Goal: Find specific page/section: Find specific page/section

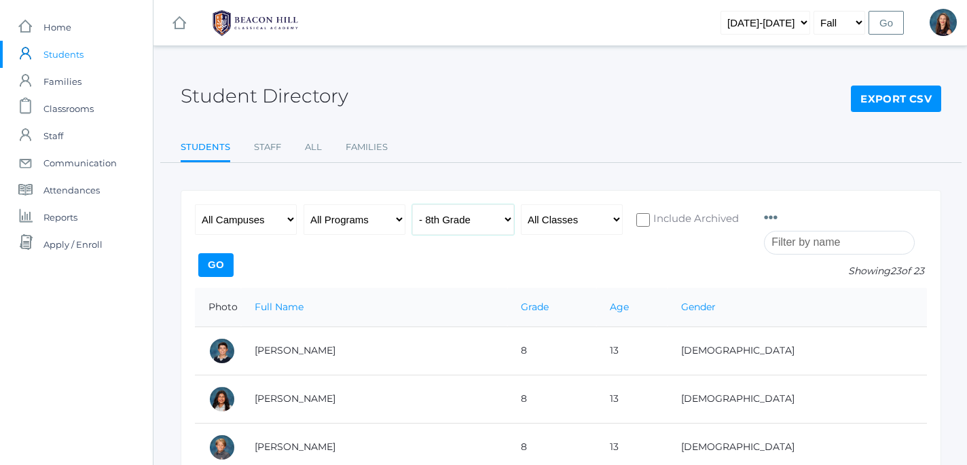
select select "9"
click option "- 9th Grade" at bounding box center [0, 0] width 0 height 0
click at [234, 267] on input "Go" at bounding box center [215, 265] width 35 height 24
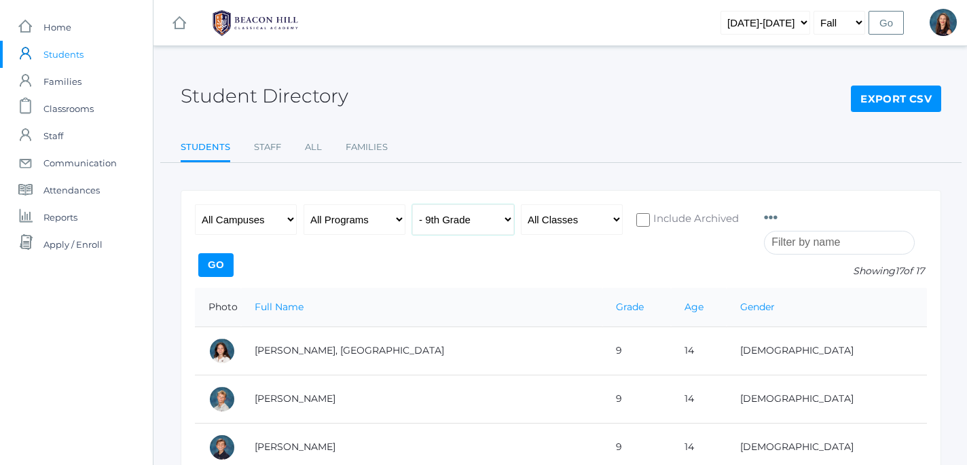
click at [412, 204] on select "All Grades Grammar - Kindergarten - 1st Grade - 2nd Grade - 3rd Grade - 4th Gra…" at bounding box center [463, 219] width 102 height 31
select select "6"
click option "- 6th Grade" at bounding box center [0, 0] width 0 height 0
click at [234, 261] on input "Go" at bounding box center [215, 265] width 35 height 24
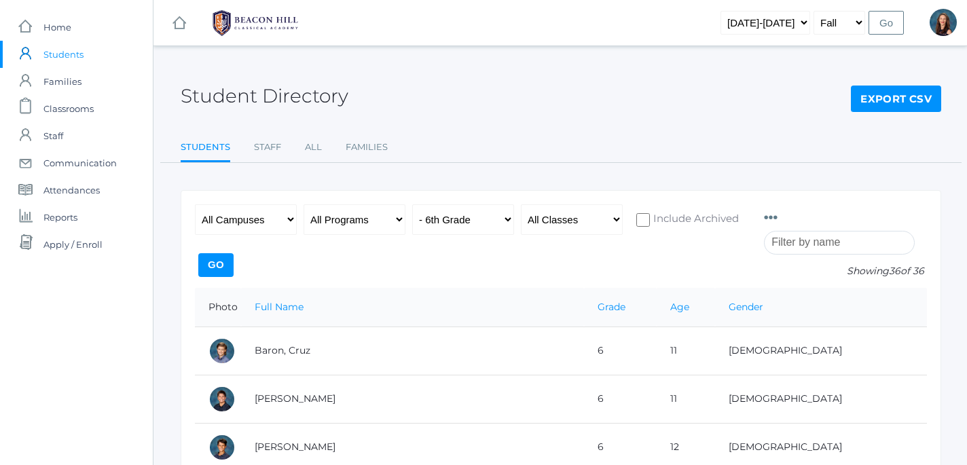
click at [64, 56] on span "Students" at bounding box center [63, 54] width 40 height 27
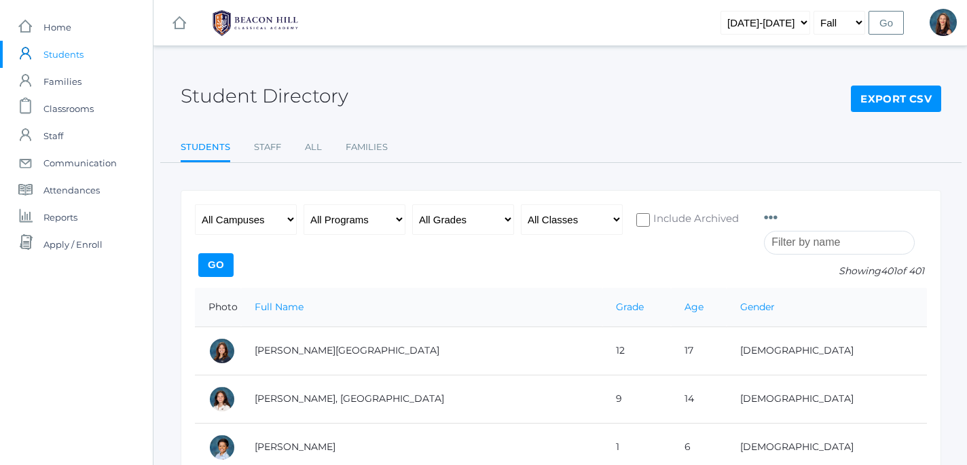
click at [785, 240] on input "search" at bounding box center [839, 243] width 151 height 24
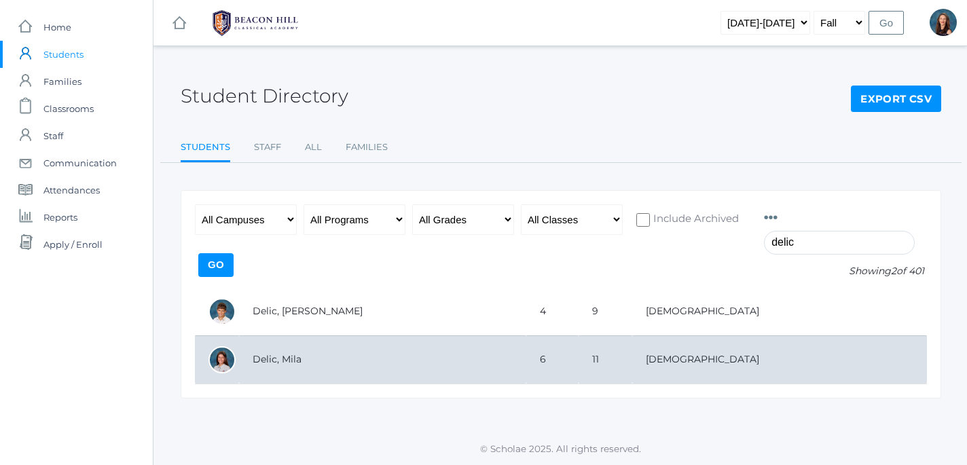
type input "delic"
click at [278, 362] on td "Delic, Mila" at bounding box center [382, 359] width 287 height 48
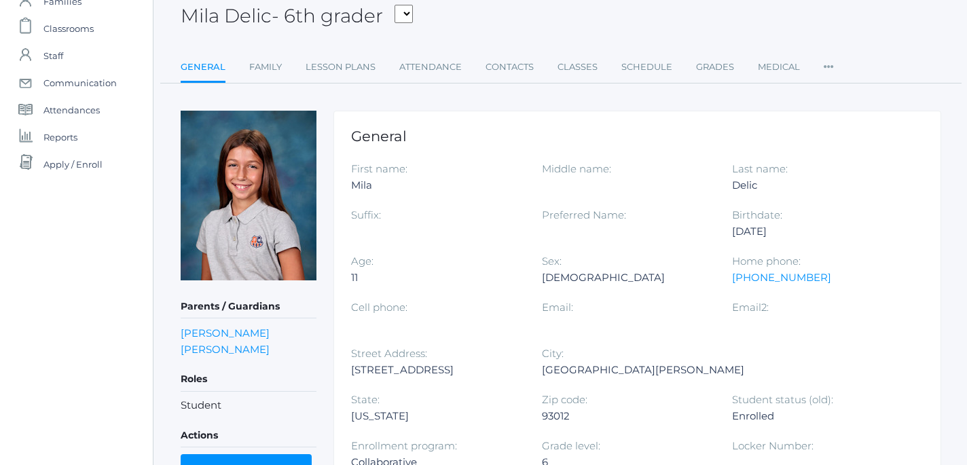
scroll to position [91, 0]
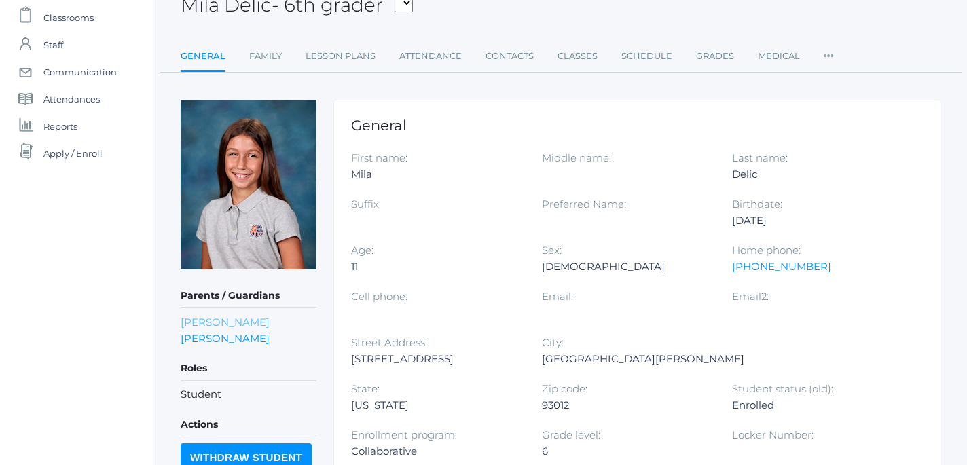
click at [209, 327] on link "[PERSON_NAME]" at bounding box center [225, 322] width 89 height 13
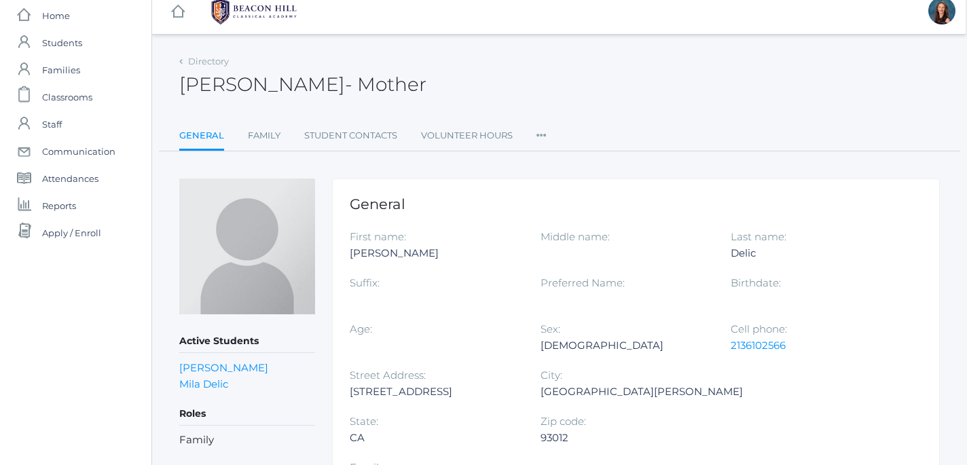
scroll to position [0, 1]
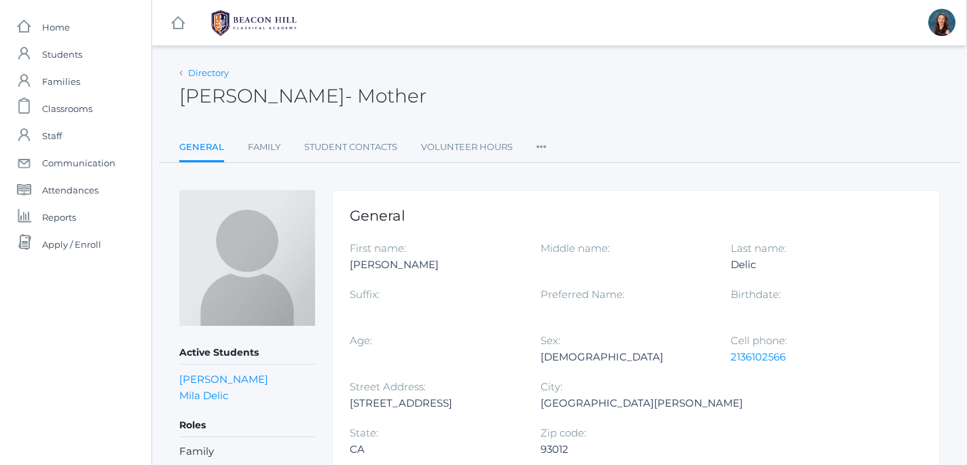
click at [194, 73] on link "Directory" at bounding box center [208, 72] width 41 height 11
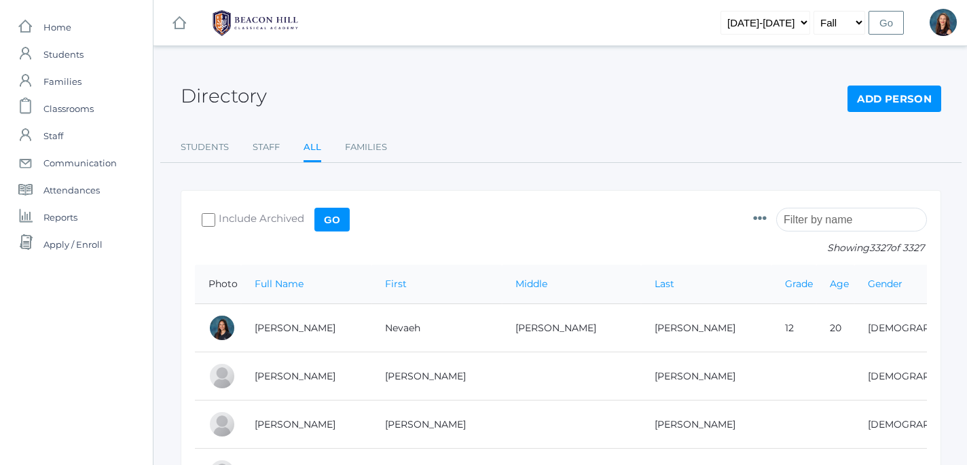
click at [793, 218] on input "search" at bounding box center [851, 220] width 151 height 24
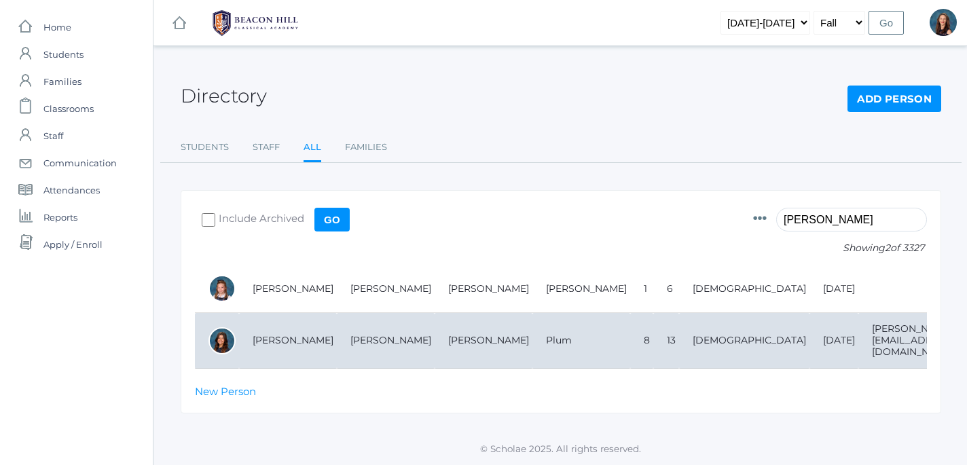
type input "lyla"
click at [289, 338] on td "[PERSON_NAME]" at bounding box center [288, 341] width 98 height 56
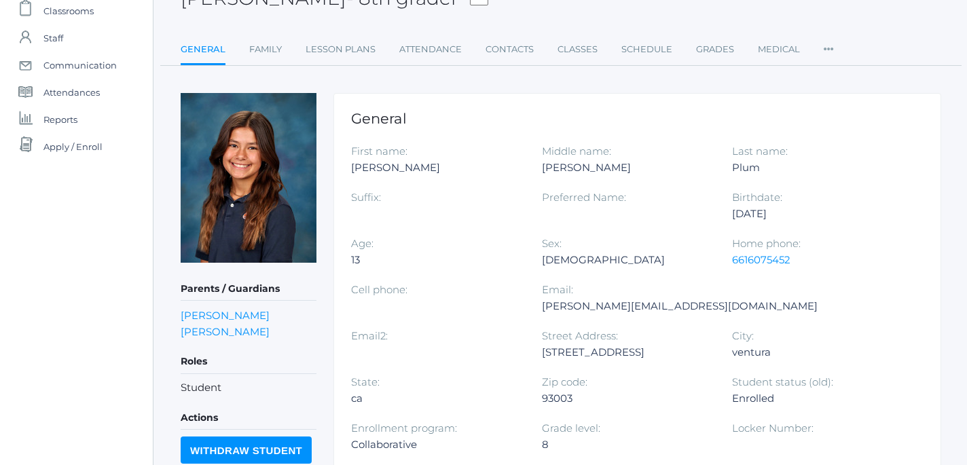
scroll to position [98, 0]
click at [202, 313] on link "[PERSON_NAME]" at bounding box center [225, 314] width 89 height 13
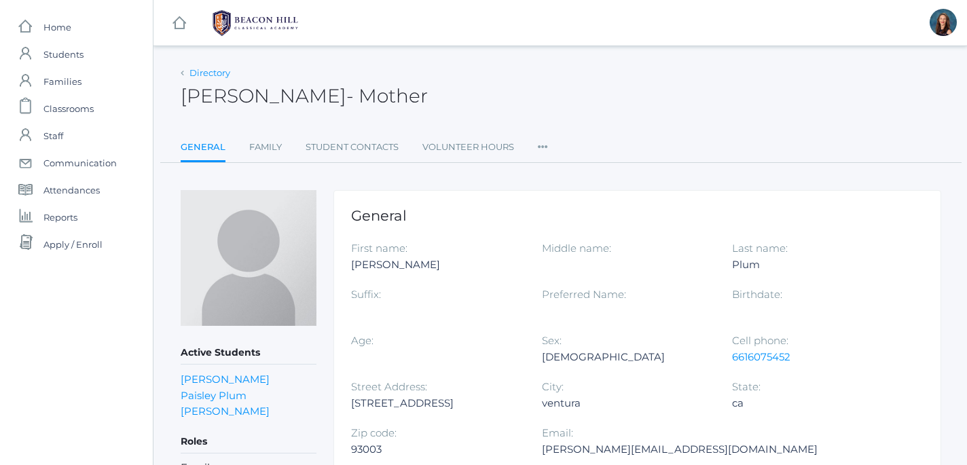
click at [198, 75] on link "Directory" at bounding box center [209, 72] width 41 height 11
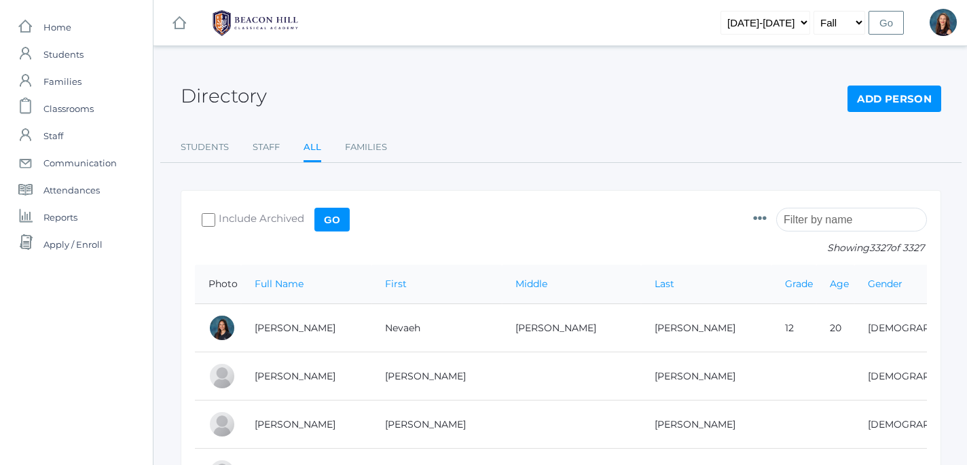
click at [810, 224] on input "search" at bounding box center [851, 220] width 151 height 24
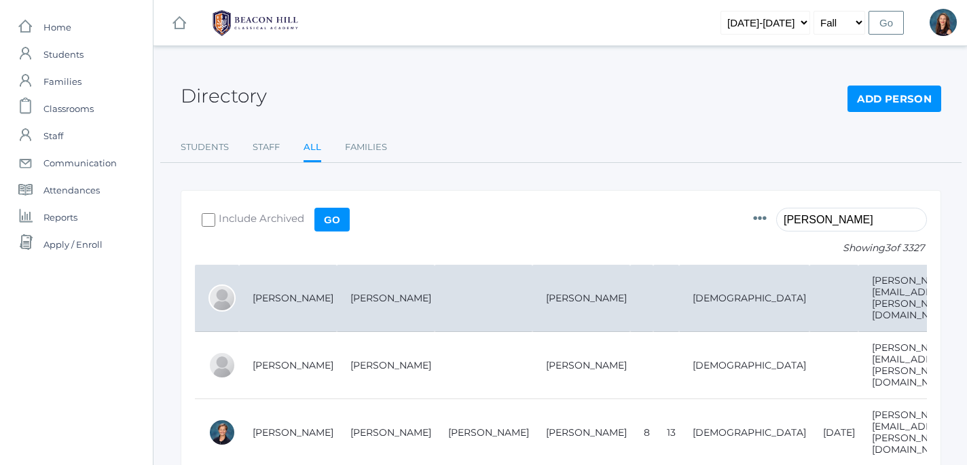
type input "[PERSON_NAME]"
click at [278, 293] on td "[PERSON_NAME]" at bounding box center [288, 298] width 98 height 67
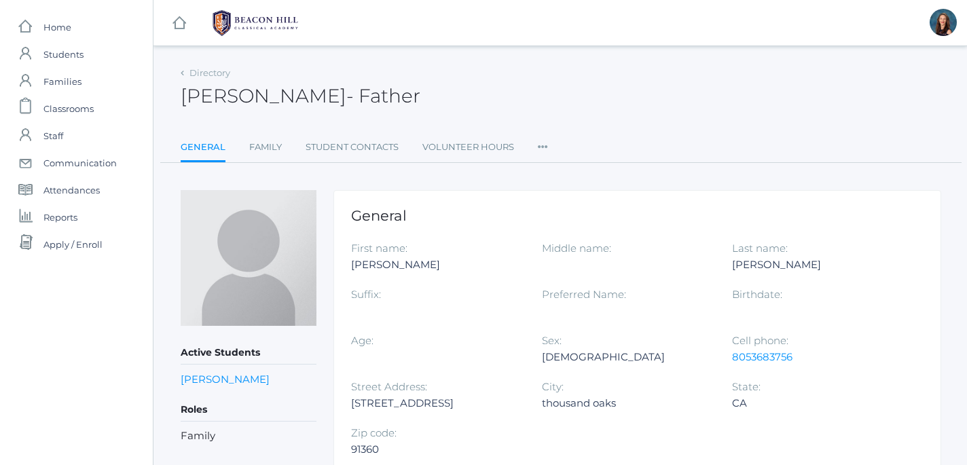
scroll to position [0, 1]
click at [199, 73] on link "Directory" at bounding box center [208, 72] width 41 height 11
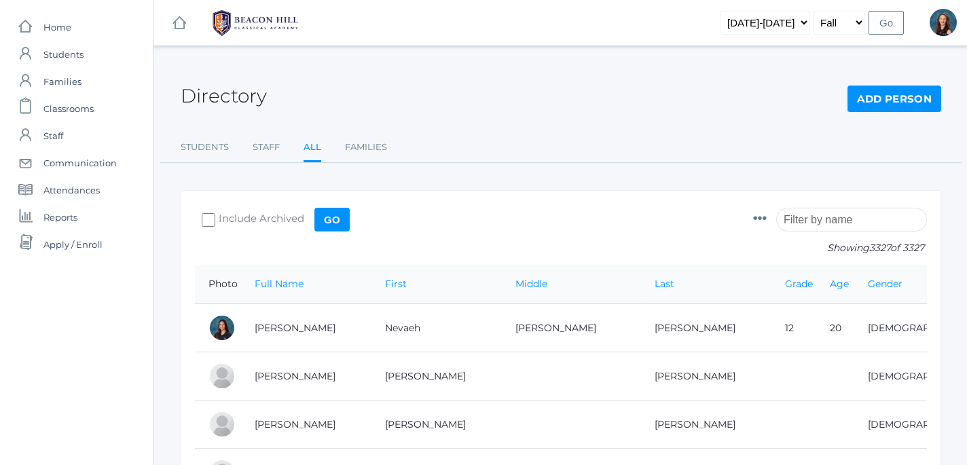
click at [829, 225] on input "search" at bounding box center [851, 220] width 151 height 24
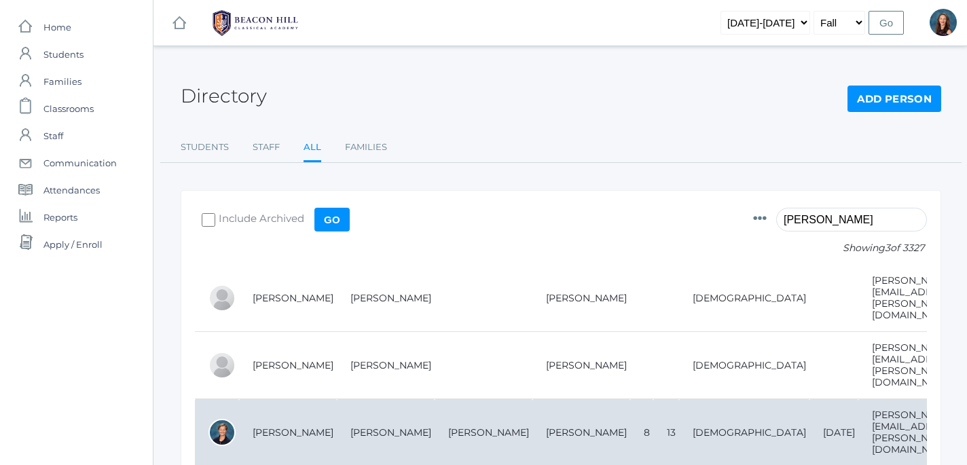
type input "hagan"
click at [301, 399] on td "[PERSON_NAME]" at bounding box center [288, 432] width 98 height 67
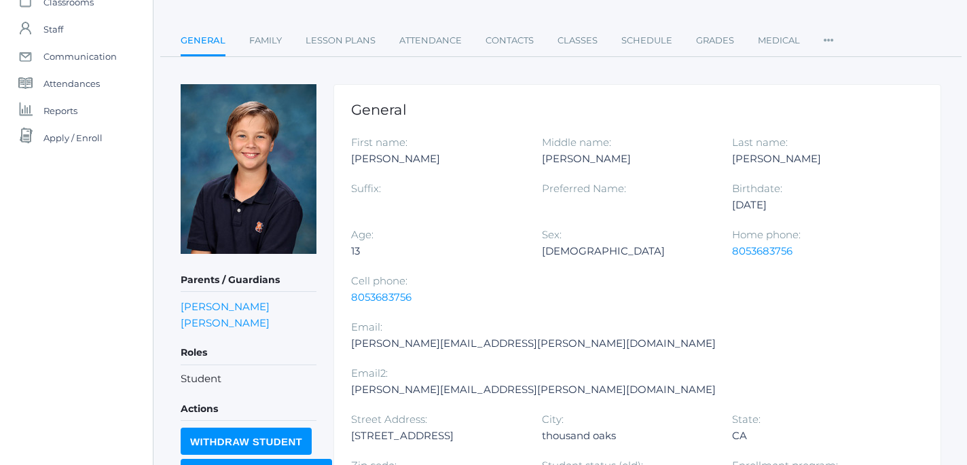
scroll to position [113, 0]
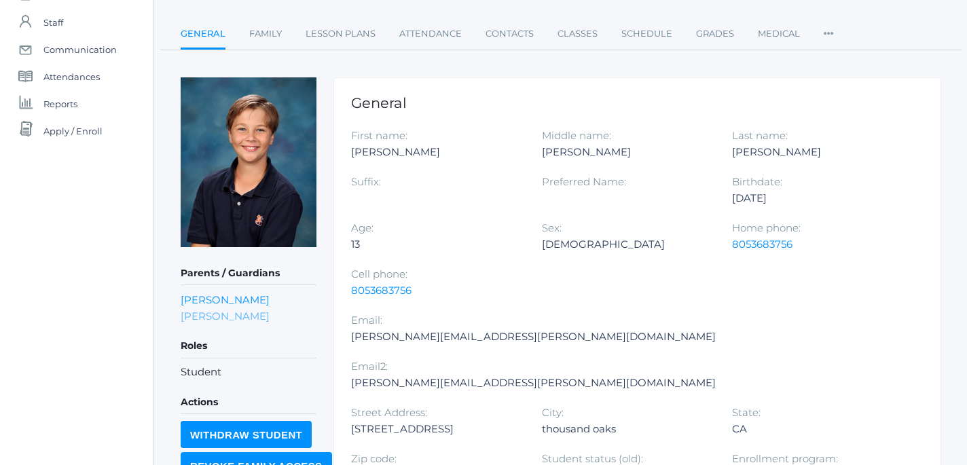
click at [236, 314] on link "[PERSON_NAME]" at bounding box center [225, 316] width 89 height 13
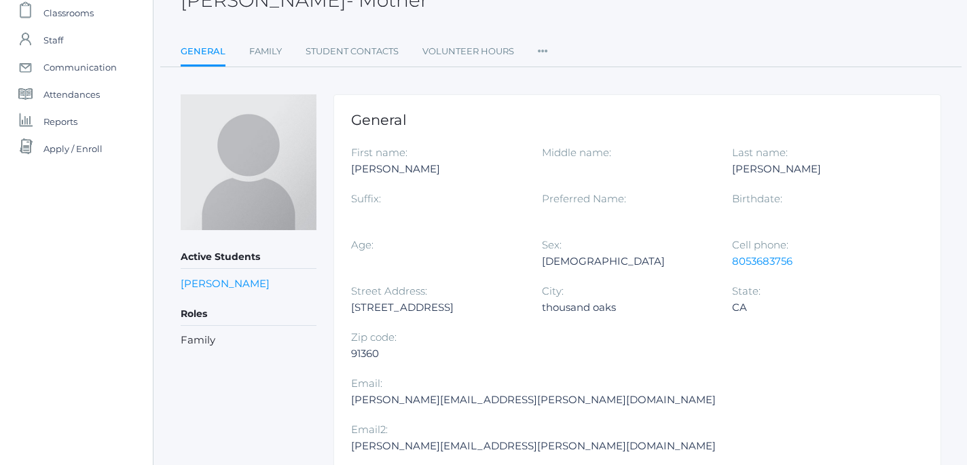
scroll to position [100, 0]
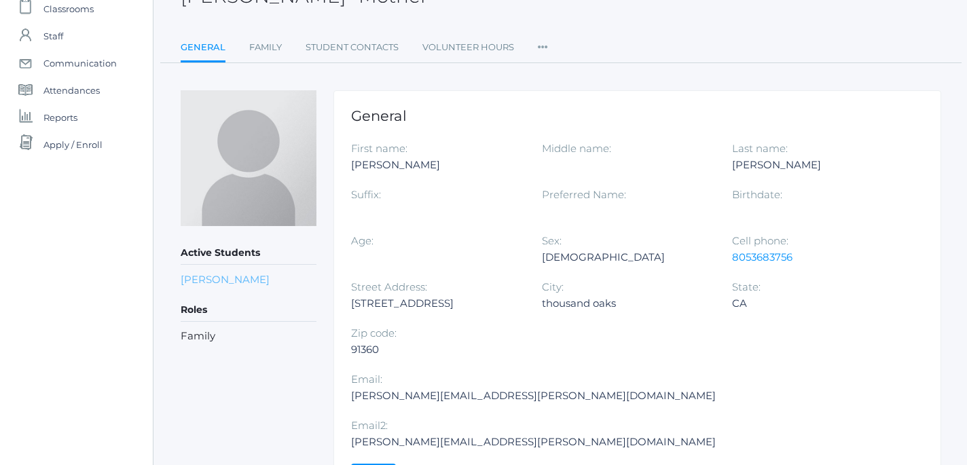
click at [204, 284] on link "[PERSON_NAME]" at bounding box center [225, 279] width 89 height 13
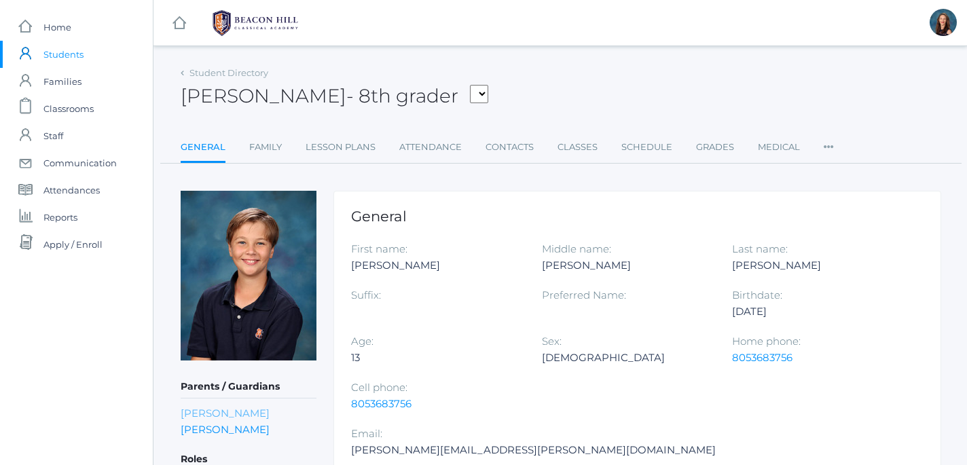
click at [243, 413] on link "[PERSON_NAME]" at bounding box center [225, 413] width 89 height 13
